Goal: Task Accomplishment & Management: Manage account settings

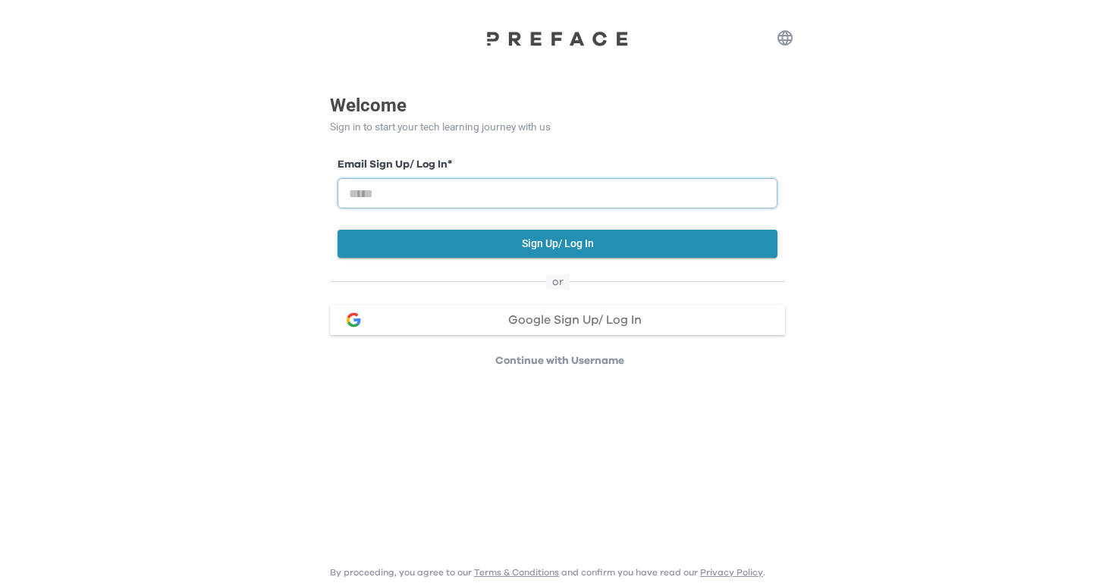
click at [616, 200] on input "email" at bounding box center [558, 193] width 440 height 30
click at [570, 321] on span "Google Sign Up/ Log In" at bounding box center [575, 320] width 134 height 12
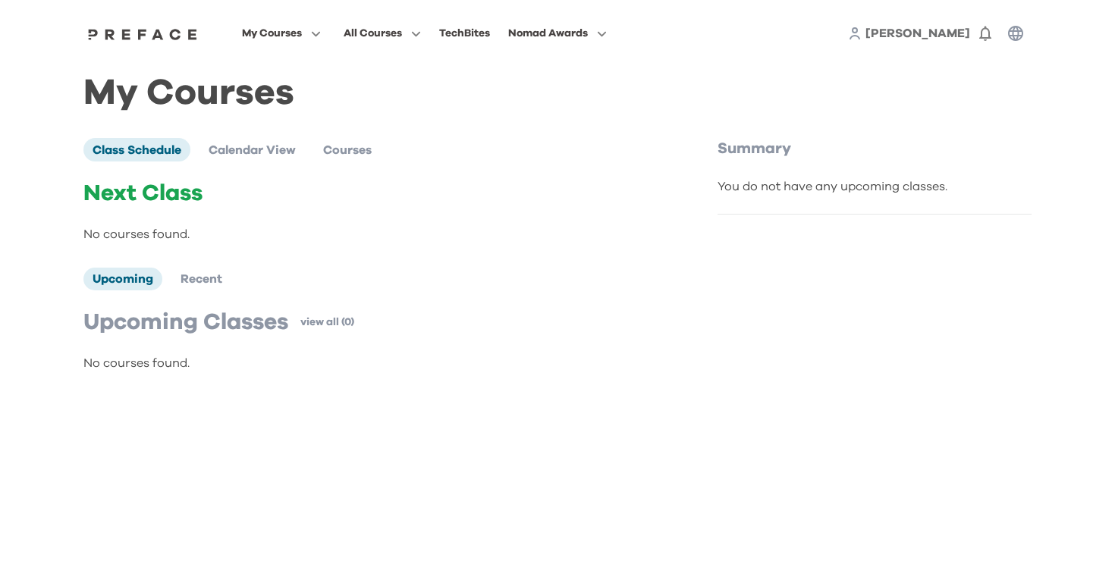
click at [938, 33] on span "[PERSON_NAME]" at bounding box center [918, 33] width 105 height 12
